Goal: Check status: Check status

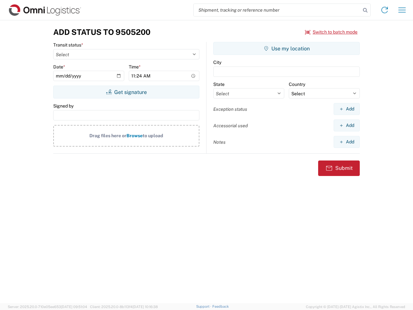
click at [277, 10] on input "search" at bounding box center [277, 10] width 167 height 12
click at [365, 10] on icon at bounding box center [365, 10] width 9 height 9
click at [385, 10] on icon at bounding box center [384, 10] width 10 height 10
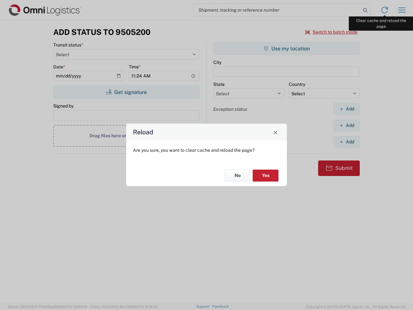
click at [402, 10] on div "Reload Are you sure, you want to clear cache and reload the page? No Yes" at bounding box center [206, 155] width 413 height 310
click at [331, 32] on div "Reload Are you sure, you want to clear cache and reload the page? No Yes" at bounding box center [206, 155] width 413 height 310
click at [126, 92] on div "Reload Are you sure, you want to clear cache and reload the page? No Yes" at bounding box center [206, 155] width 413 height 310
click at [287, 48] on div "Reload Are you sure, you want to clear cache and reload the page? No Yes" at bounding box center [206, 155] width 413 height 310
click at [347, 109] on div "Reload Are you sure, you want to clear cache and reload the page? No Yes" at bounding box center [206, 155] width 413 height 310
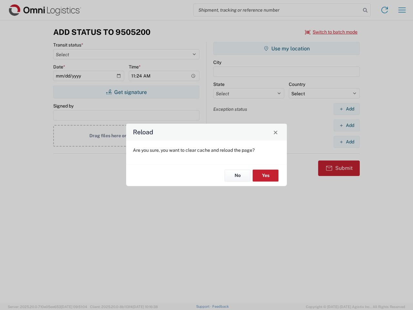
click at [347, 125] on div "Reload Are you sure, you want to clear cache and reload the page? No Yes" at bounding box center [206, 155] width 413 height 310
click at [347, 142] on div "Reload Are you sure, you want to clear cache and reload the page? No Yes" at bounding box center [206, 155] width 413 height 310
